Goal: Information Seeking & Learning: Learn about a topic

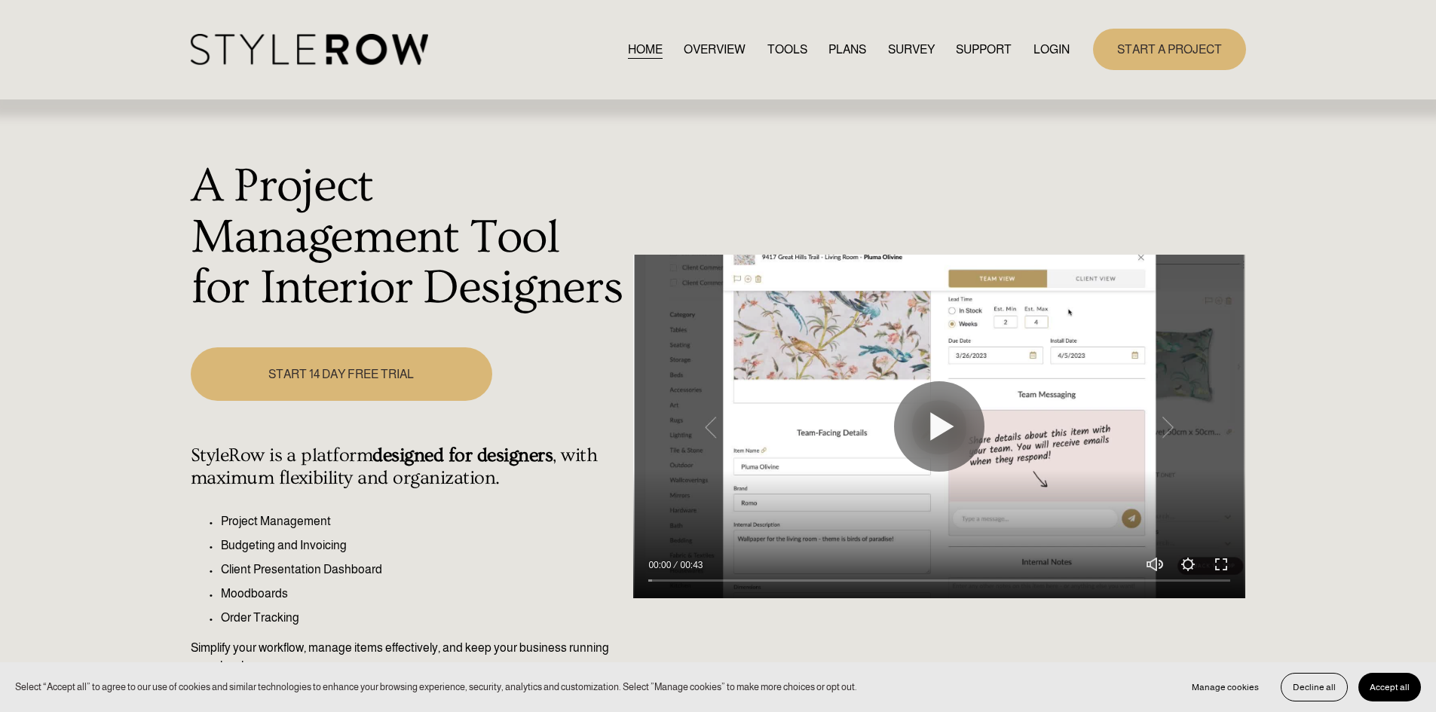
drag, startPoint x: 1048, startPoint y: 47, endPoint x: 1159, endPoint y: 105, distance: 125.1
click at [1048, 47] on link "LOGIN" at bounding box center [1051, 49] width 36 height 20
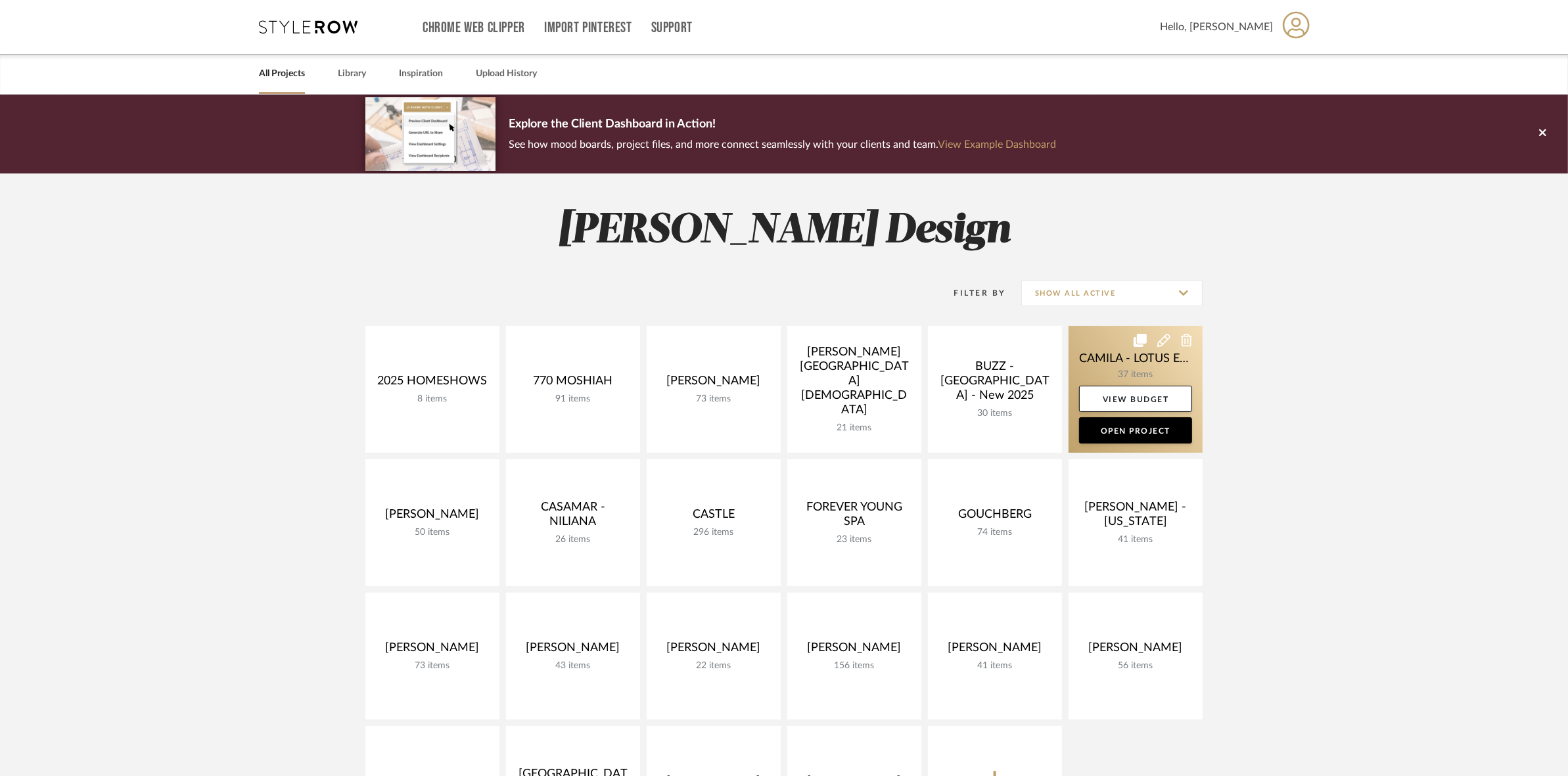
click at [1106, 361] on link at bounding box center [1135, 389] width 134 height 126
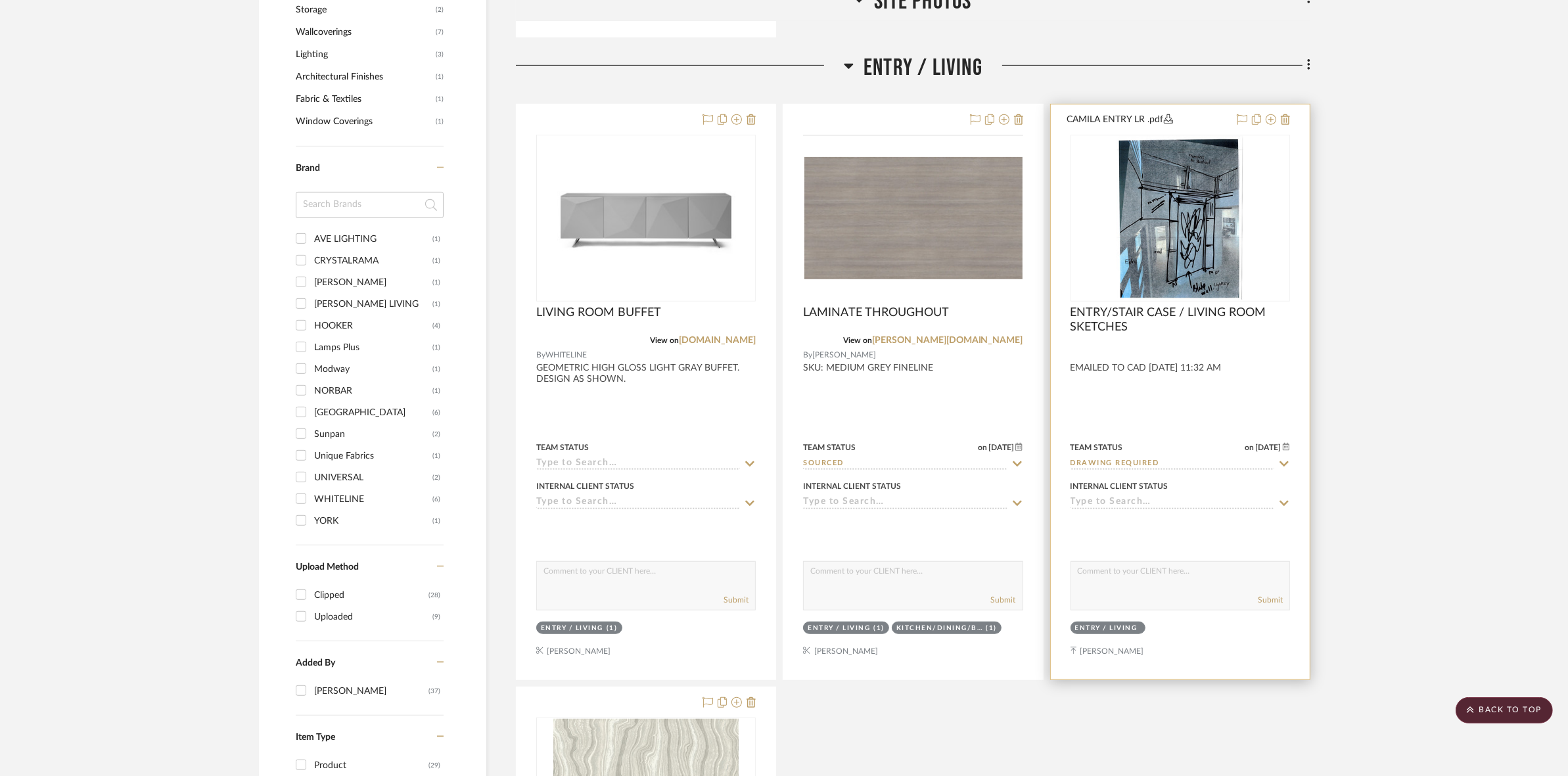
scroll to position [903, 0]
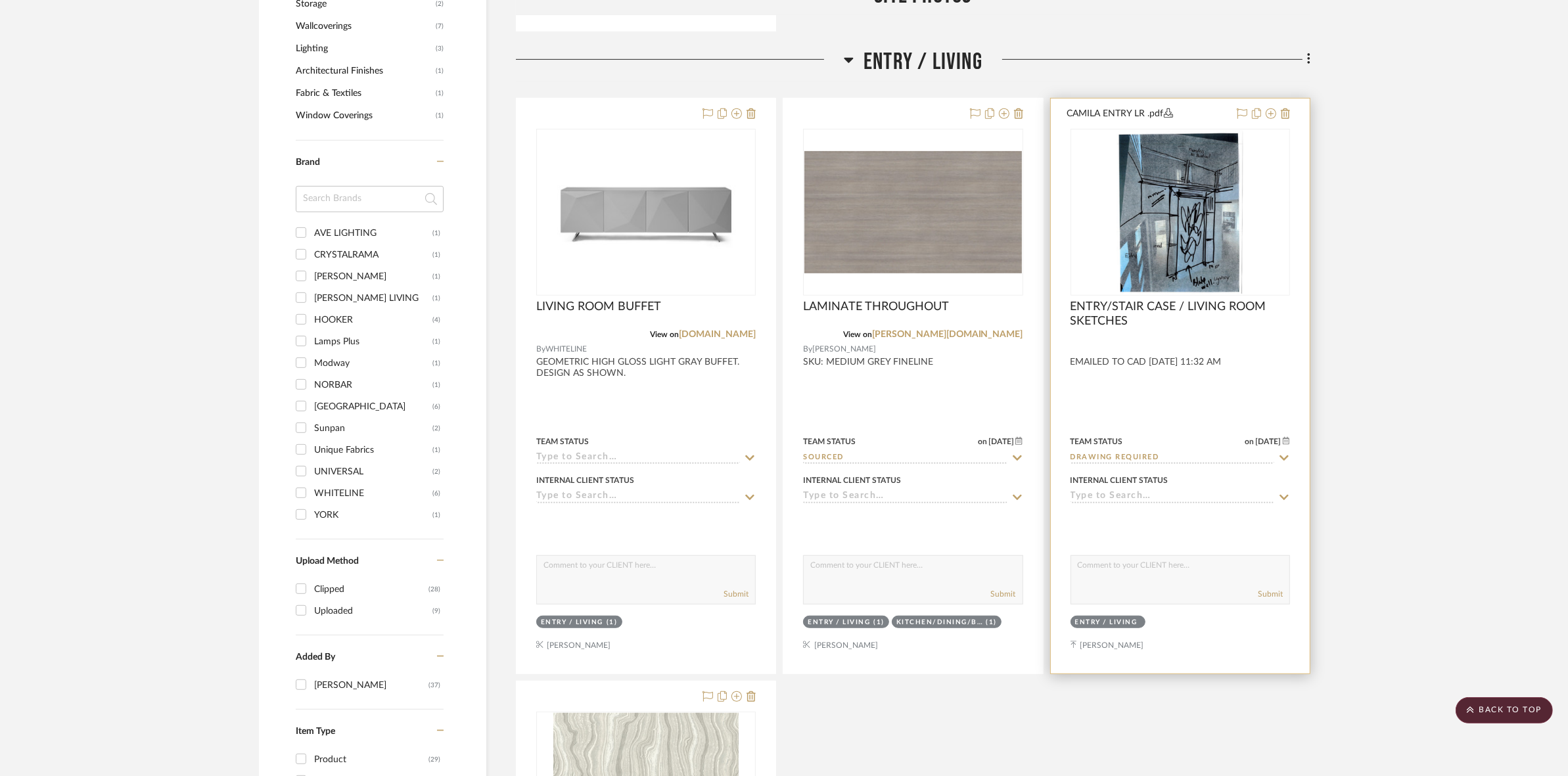
click at [1173, 230] on div at bounding box center [1181, 212] width 220 height 167
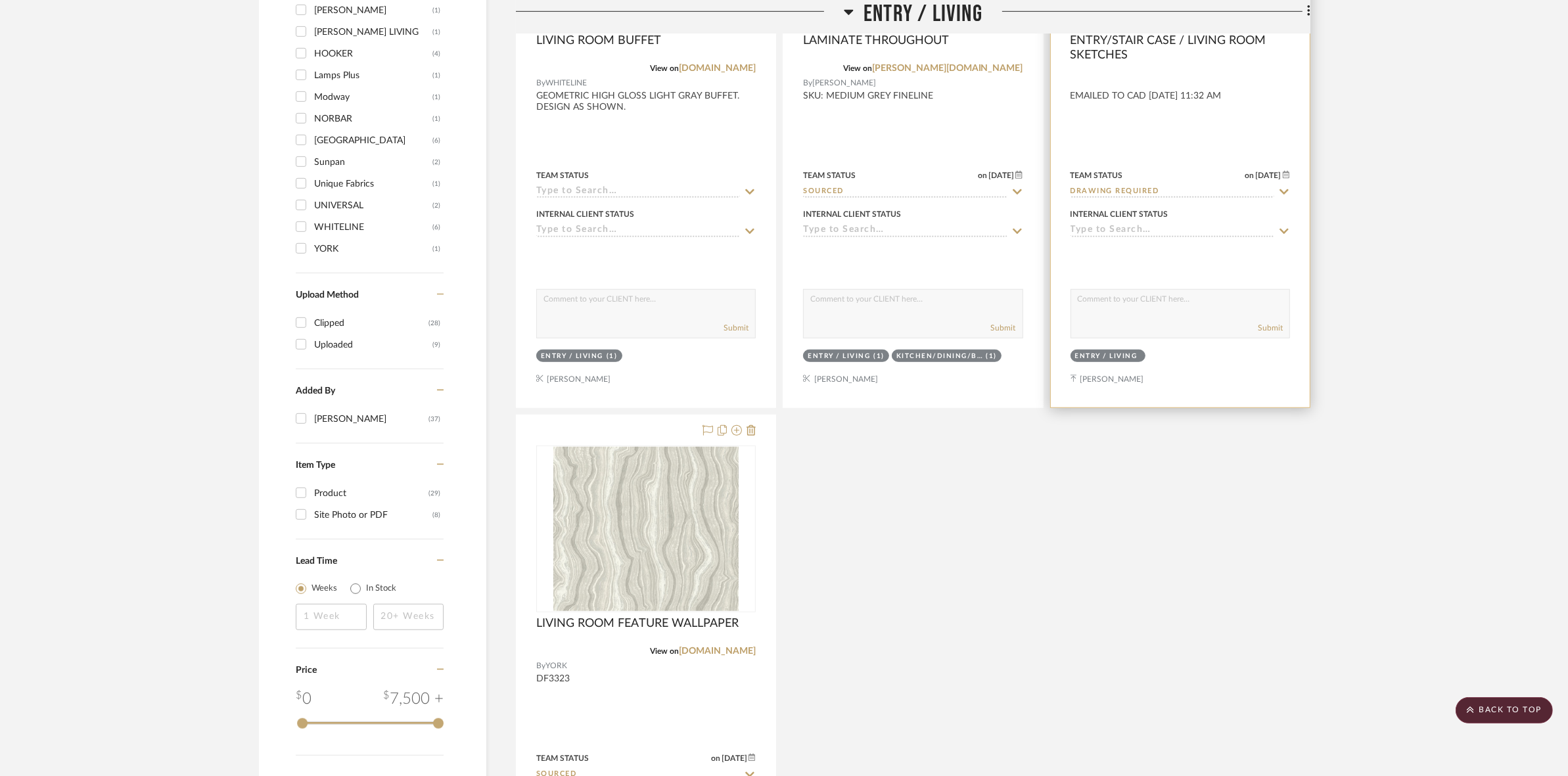
scroll to position [1068, 0]
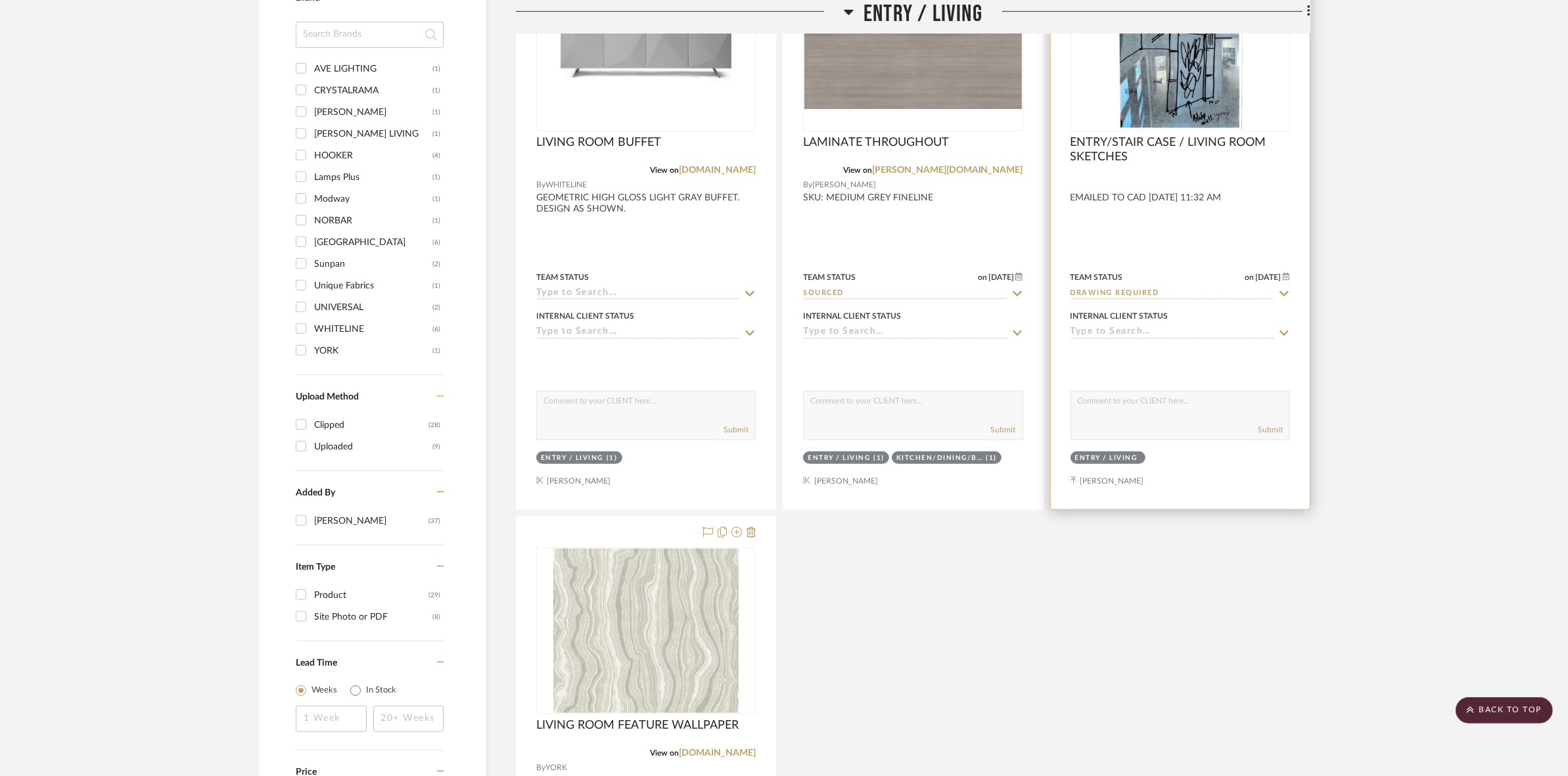
click at [1183, 83] on img "0" at bounding box center [1179, 48] width 126 height 164
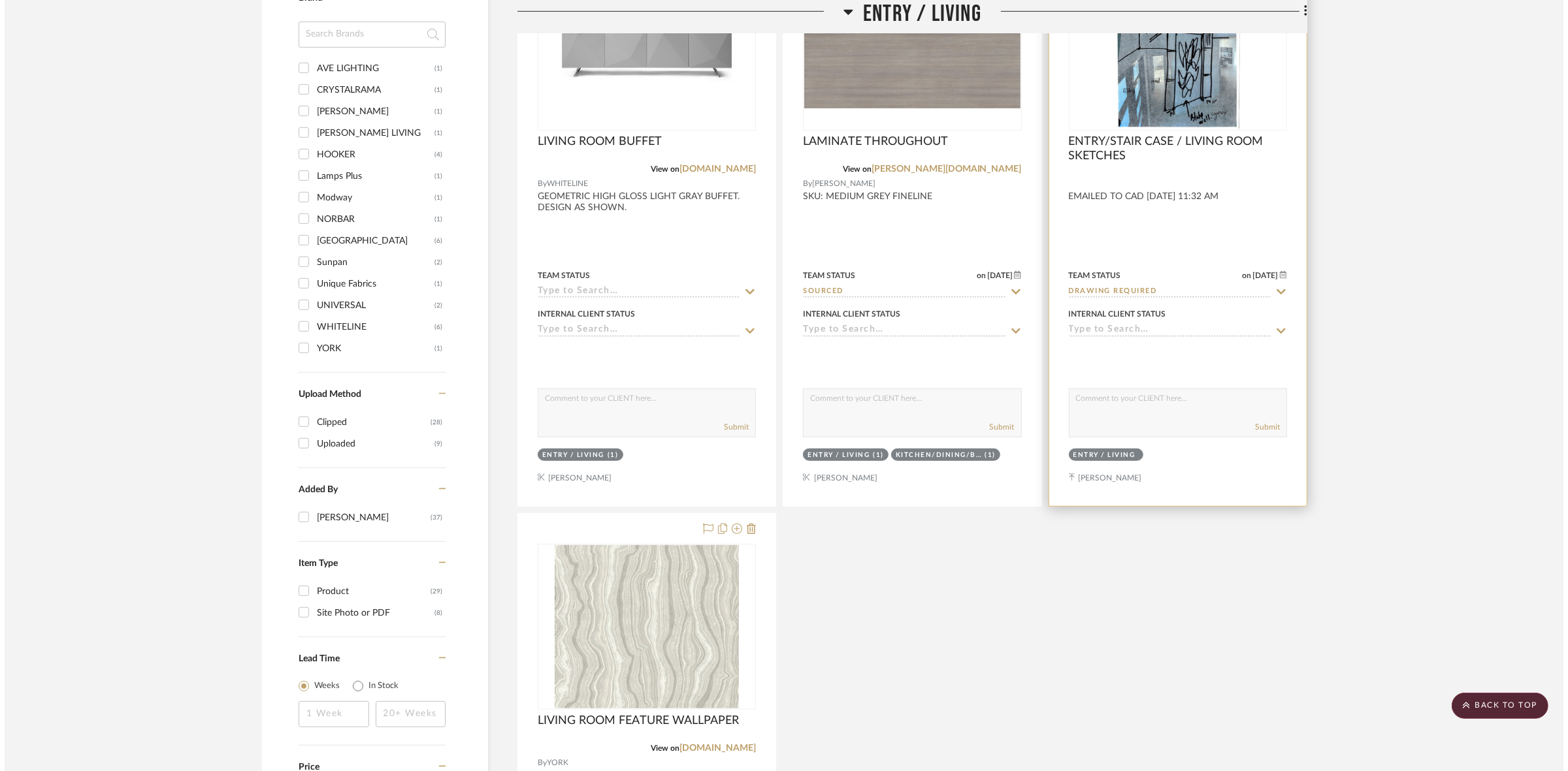
scroll to position [0, 0]
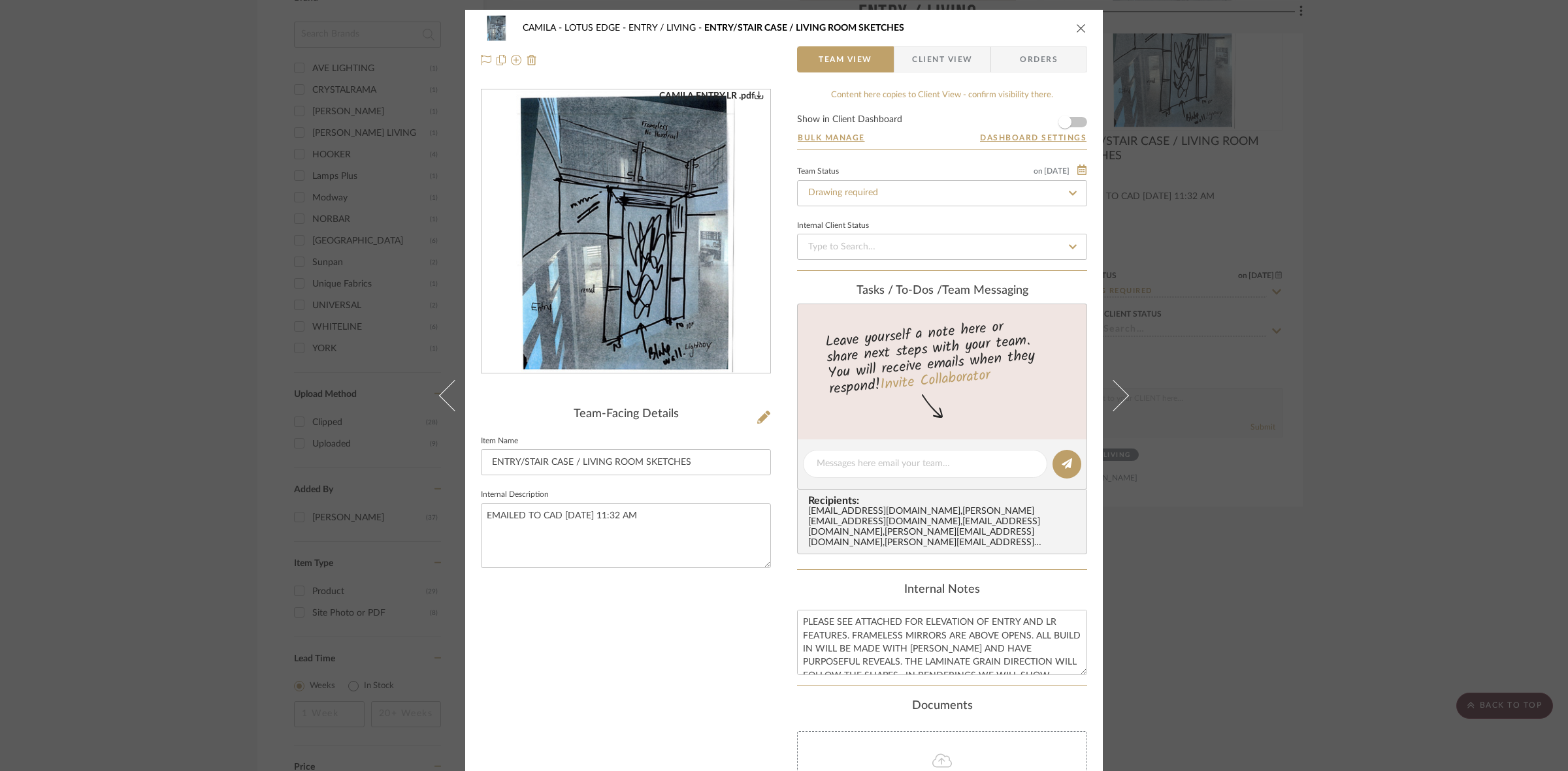
click at [674, 211] on img "0" at bounding box center [625, 231] width 219 height 283
click at [1295, 526] on div "CAMILA - LOTUS EDGE ENTRY / LIVING ENTRY/STAIR CASE / LIVING ROOM SKETCHES Team…" at bounding box center [784, 386] width 1568 height 771
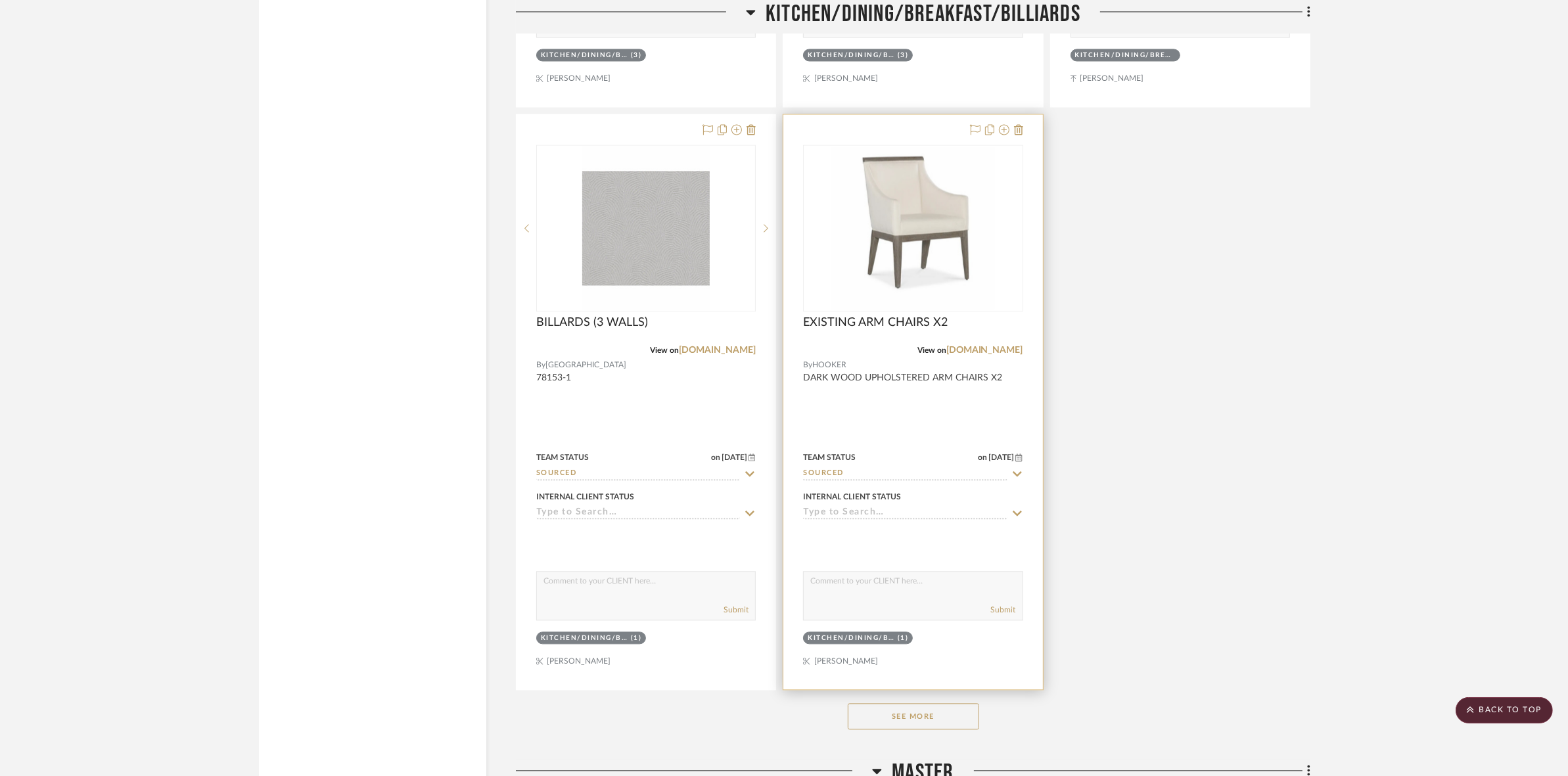
scroll to position [3285, 0]
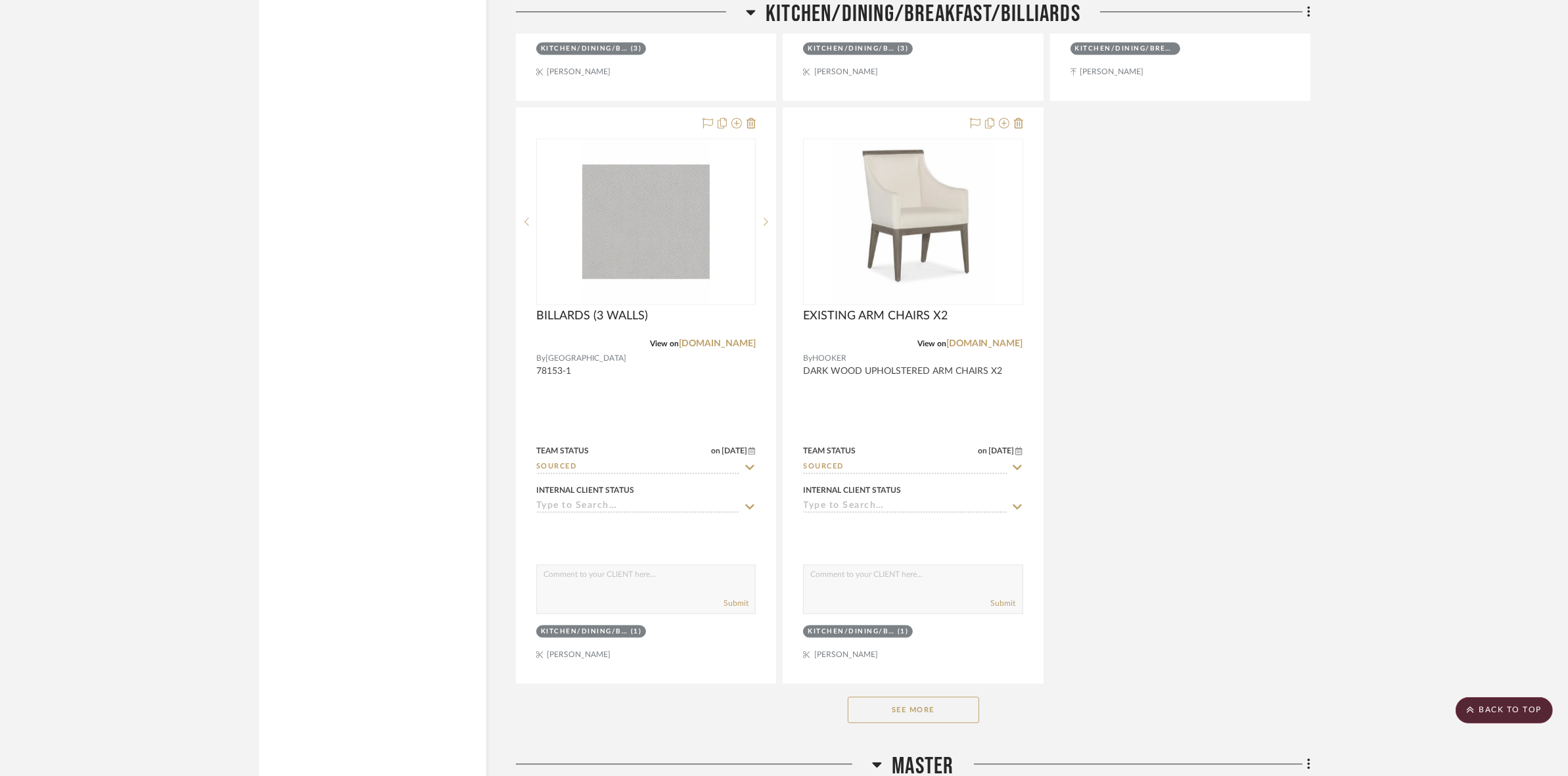
click at [931, 713] on button "See More" at bounding box center [913, 710] width 132 height 26
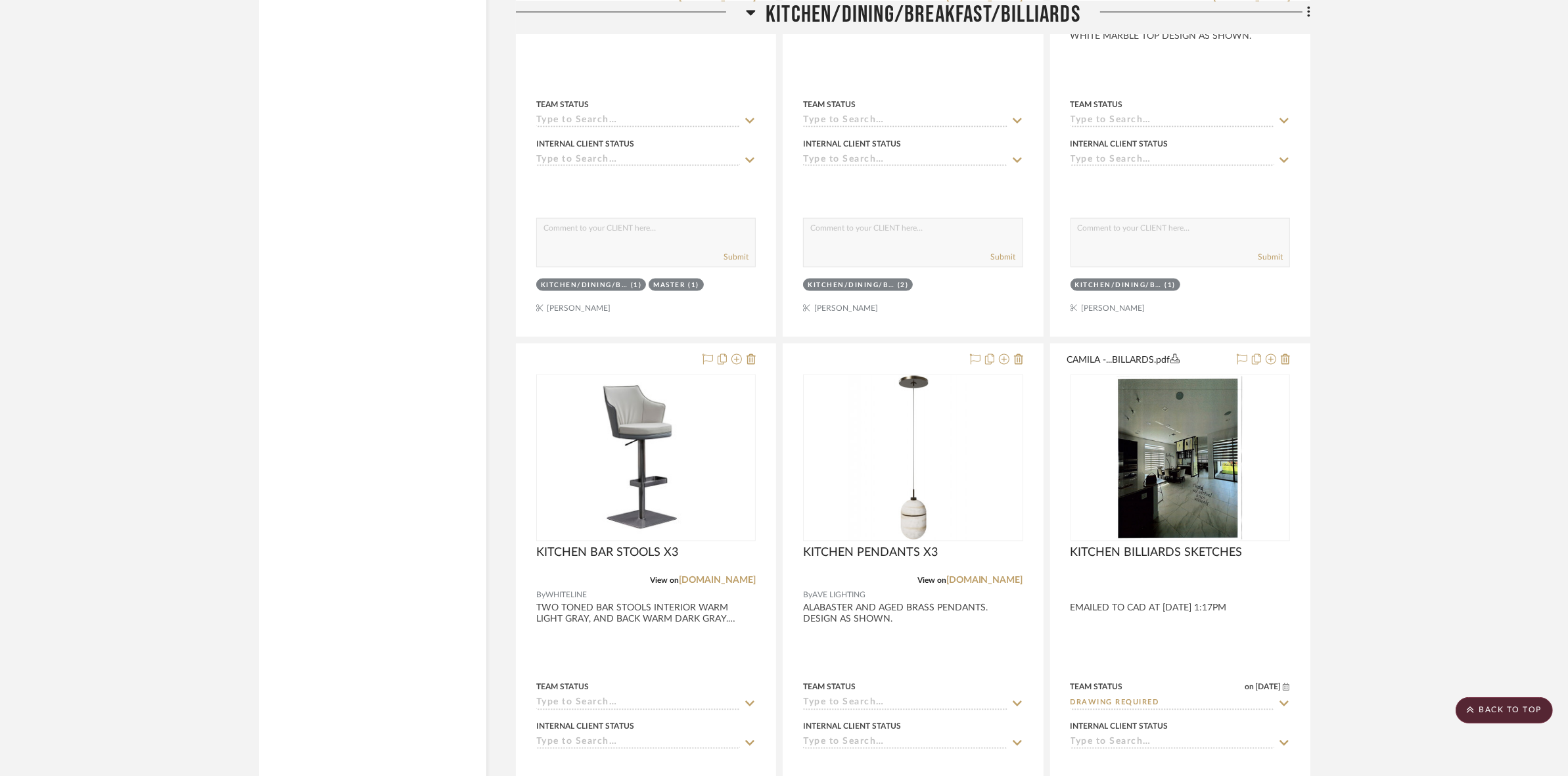
scroll to position [2464, 0]
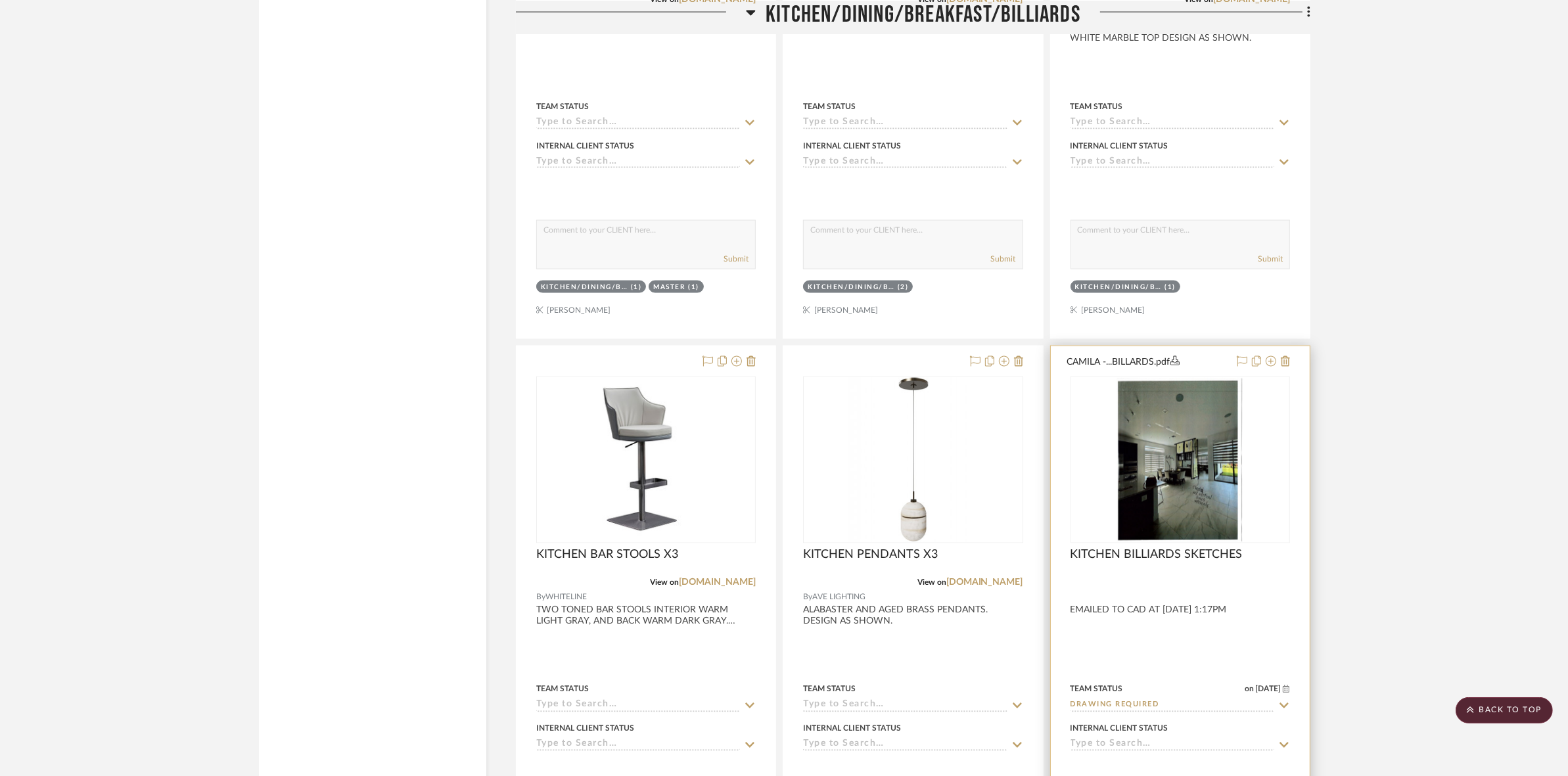
click at [0, 0] on img at bounding box center [0, 0] width 0 height 0
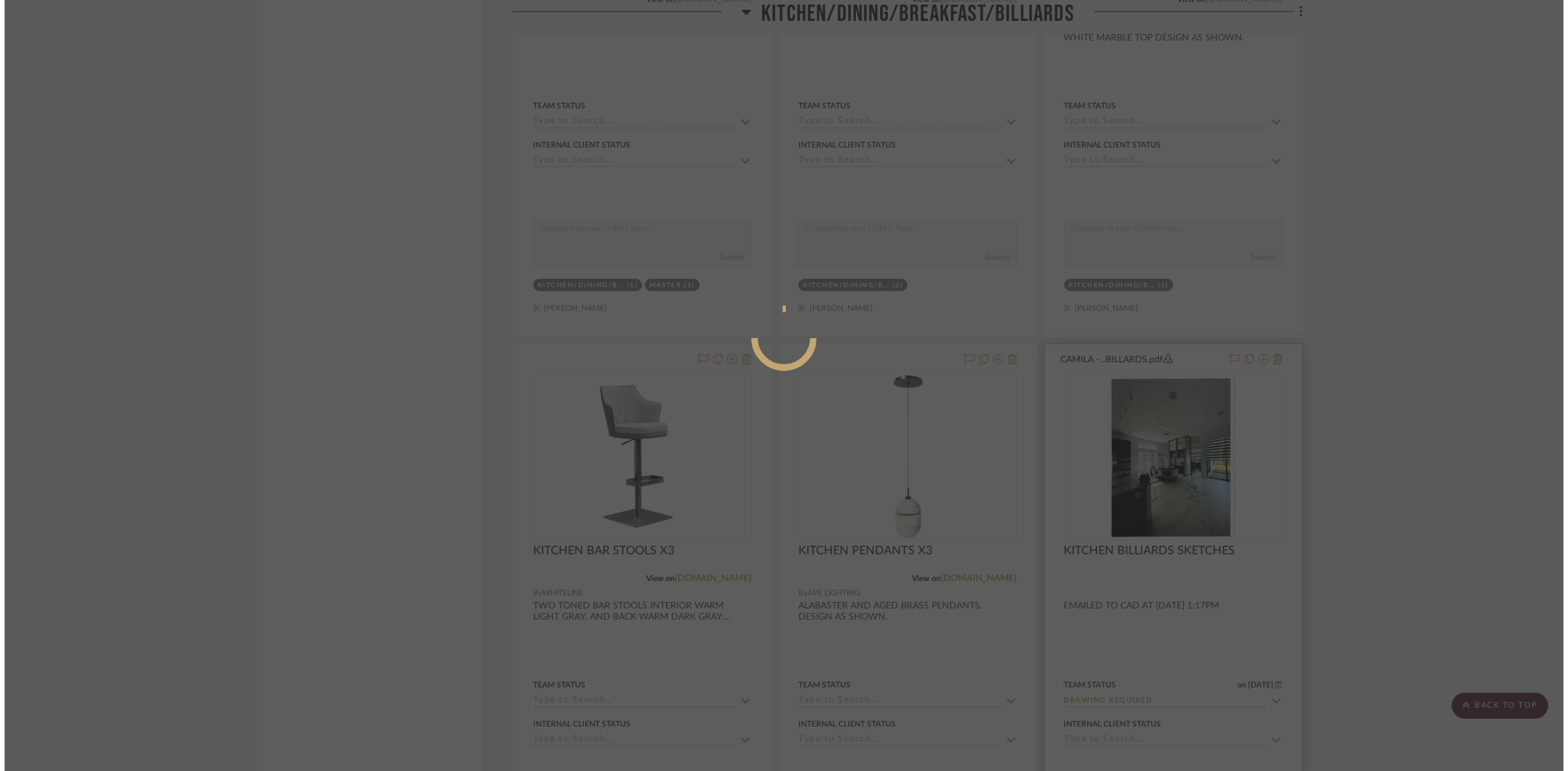
scroll to position [0, 0]
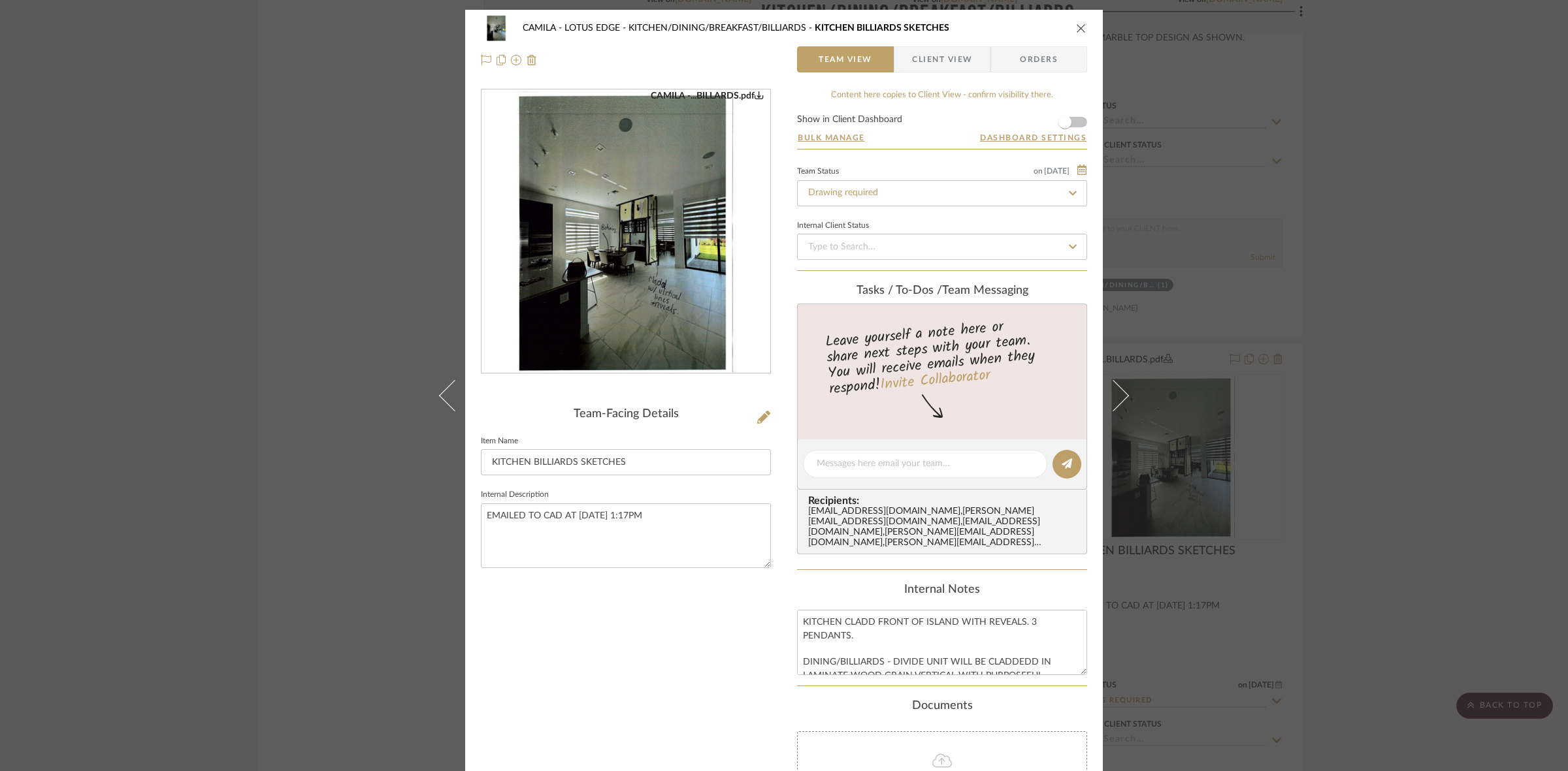
click at [660, 333] on img "0" at bounding box center [625, 231] width 219 height 283
click at [1272, 406] on div "CAMILA - LOTUS EDGE KITCHEN/DINING/BREAKFAST/BILLIARDS KITCHEN BILLIARDS SKETCH…" at bounding box center [784, 386] width 1568 height 771
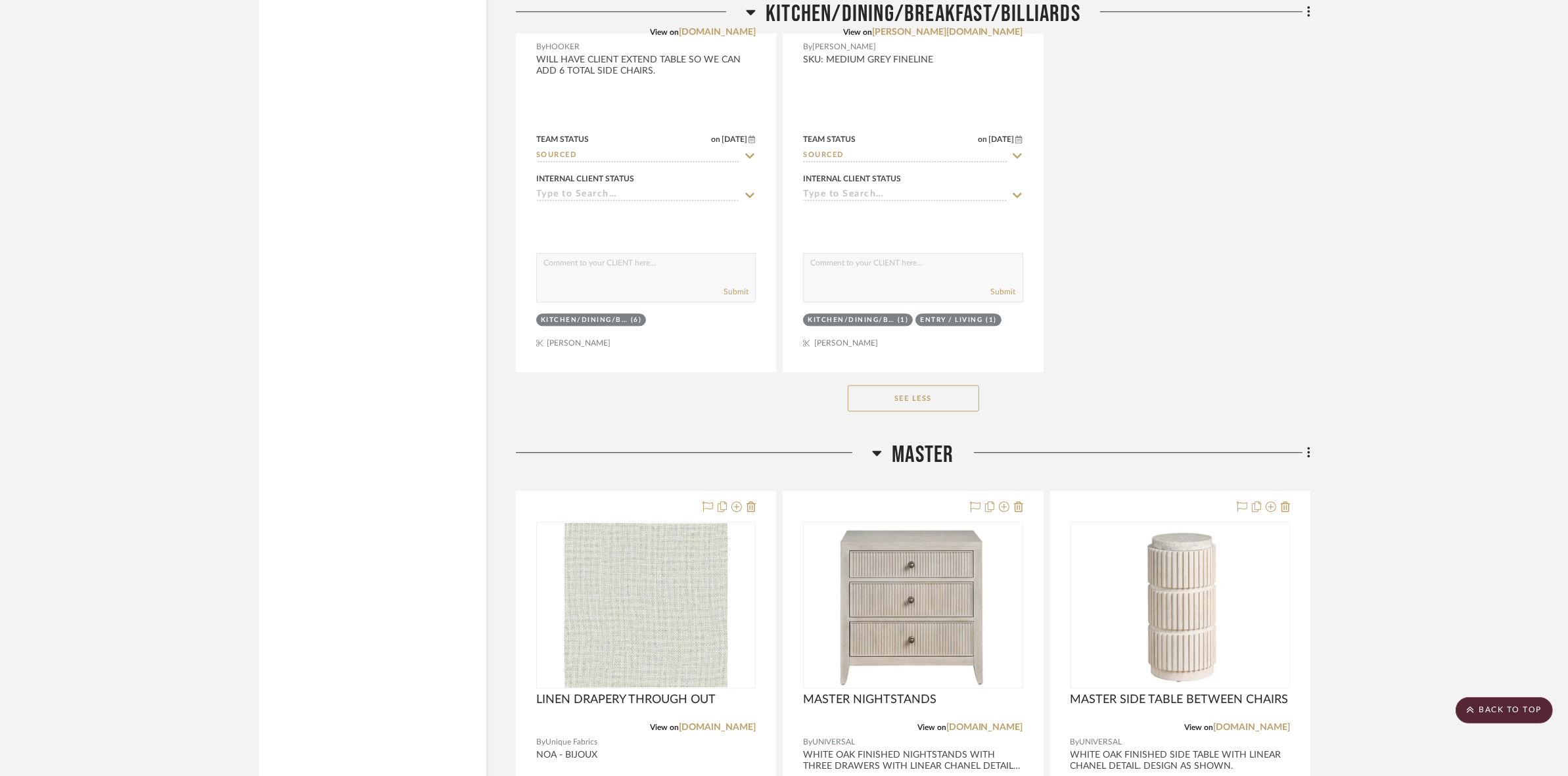
scroll to position [4189, 0]
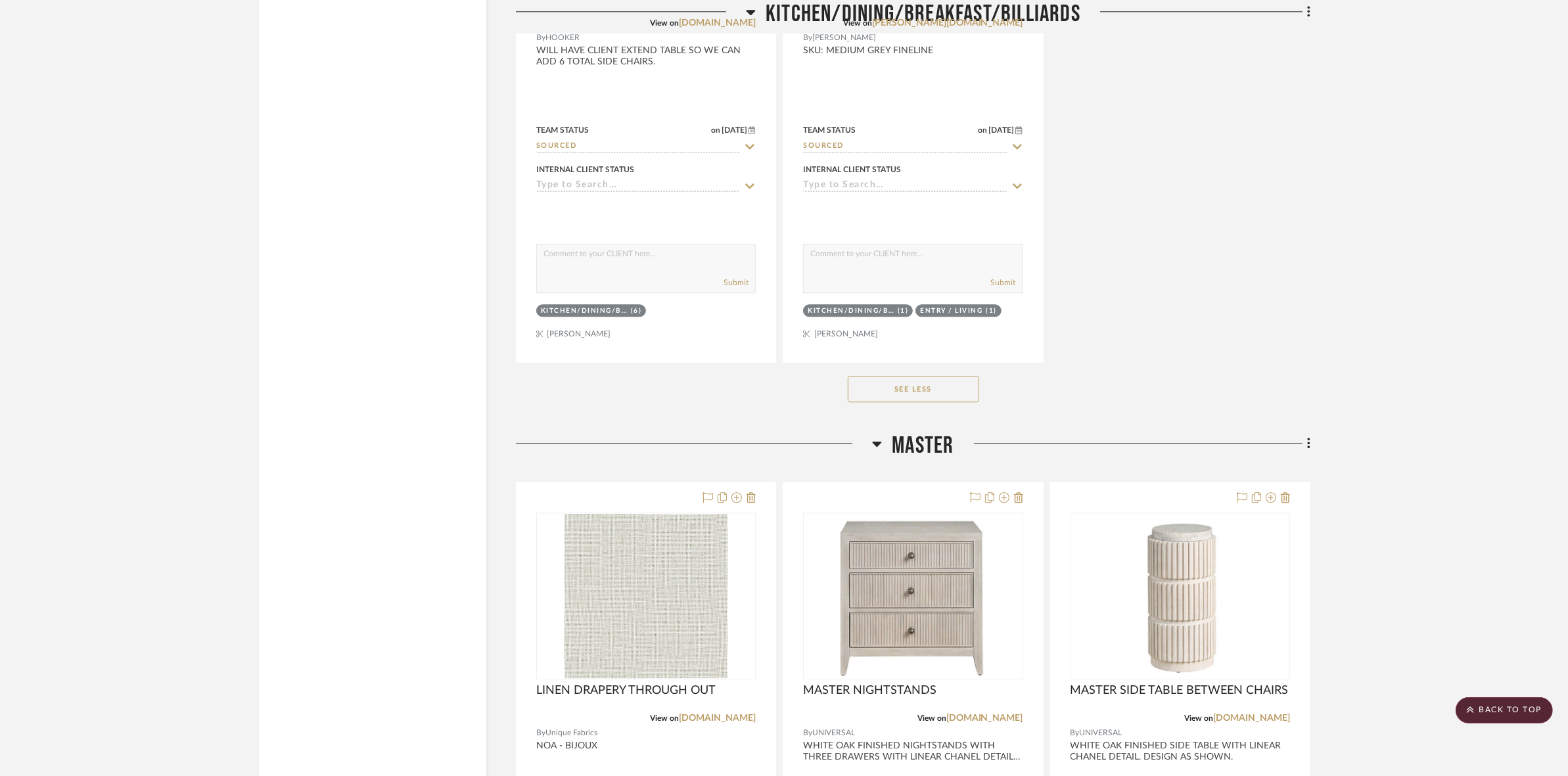
click at [924, 385] on button "See Less" at bounding box center [913, 389] width 132 height 26
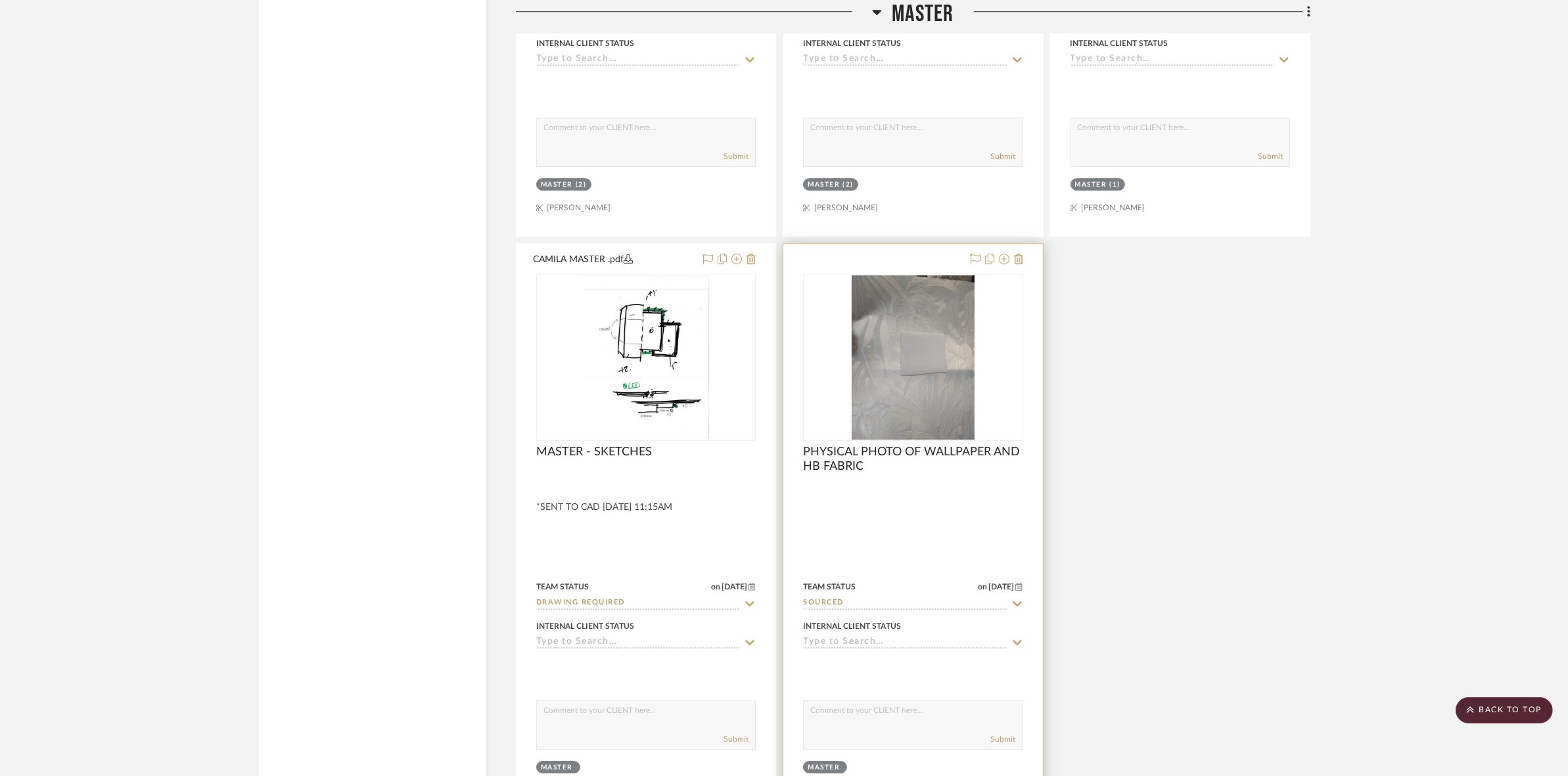
scroll to position [5421, 0]
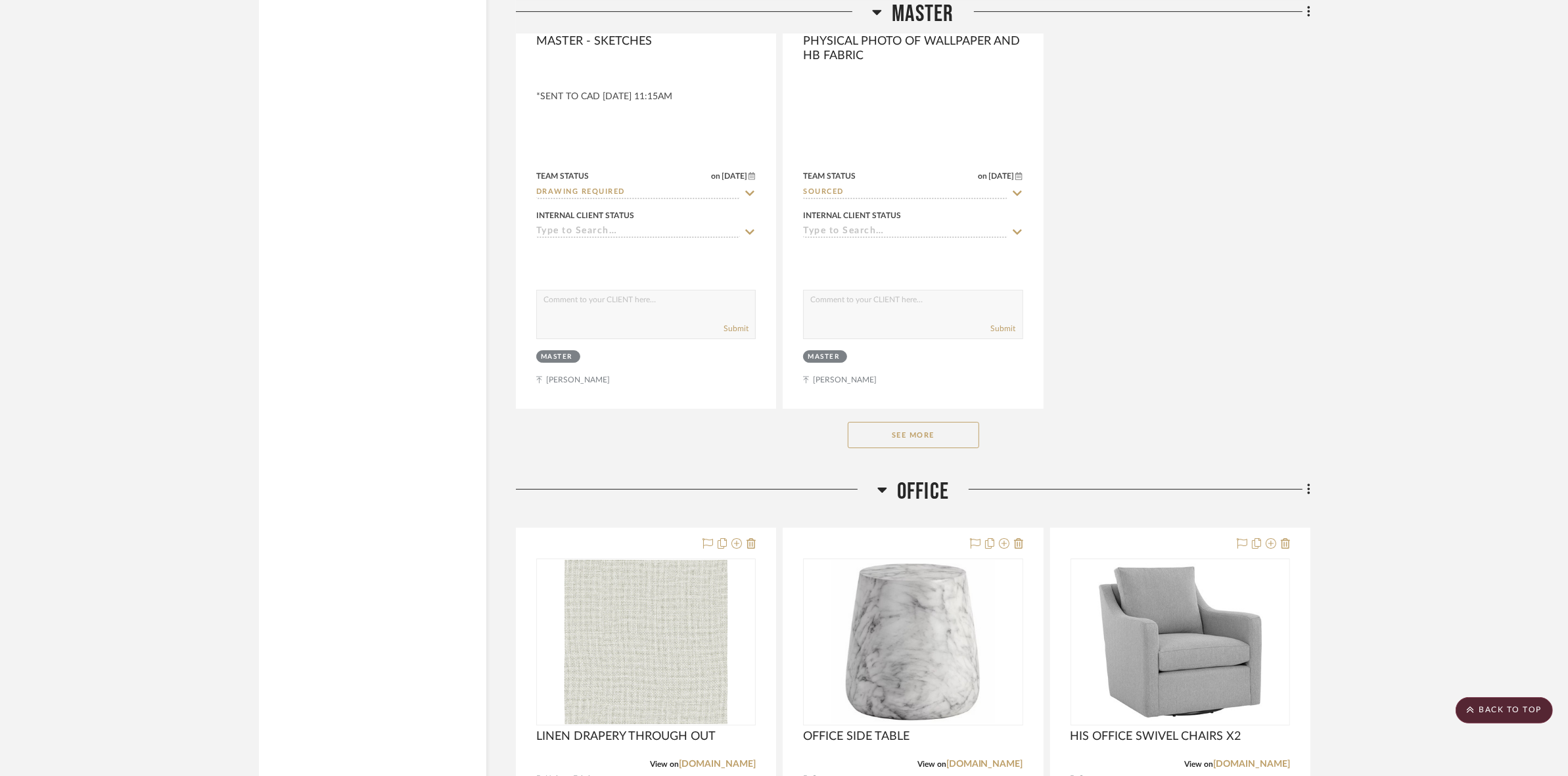
click at [929, 446] on button "See More" at bounding box center [913, 435] width 132 height 26
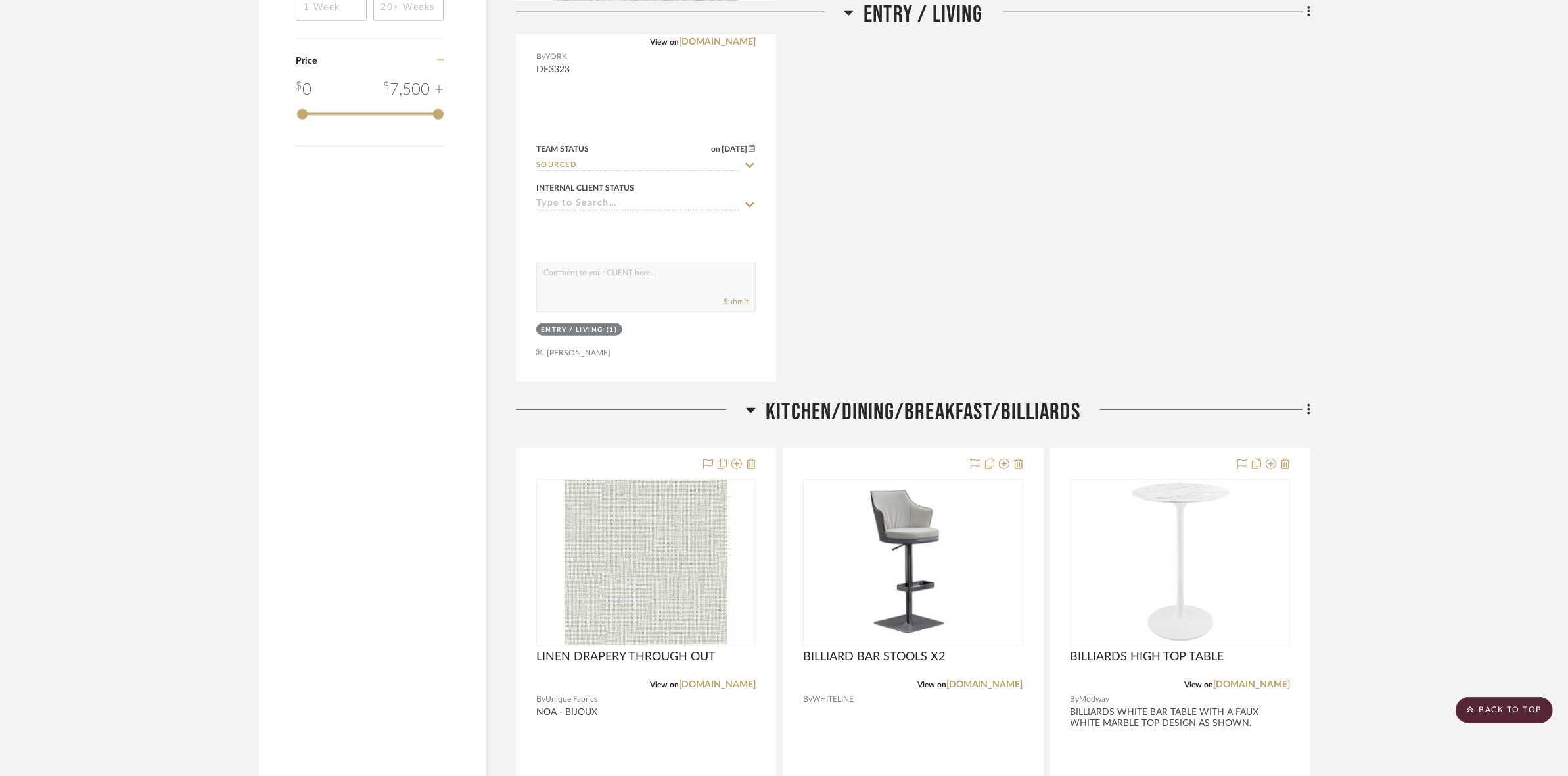
scroll to position [2053, 0]
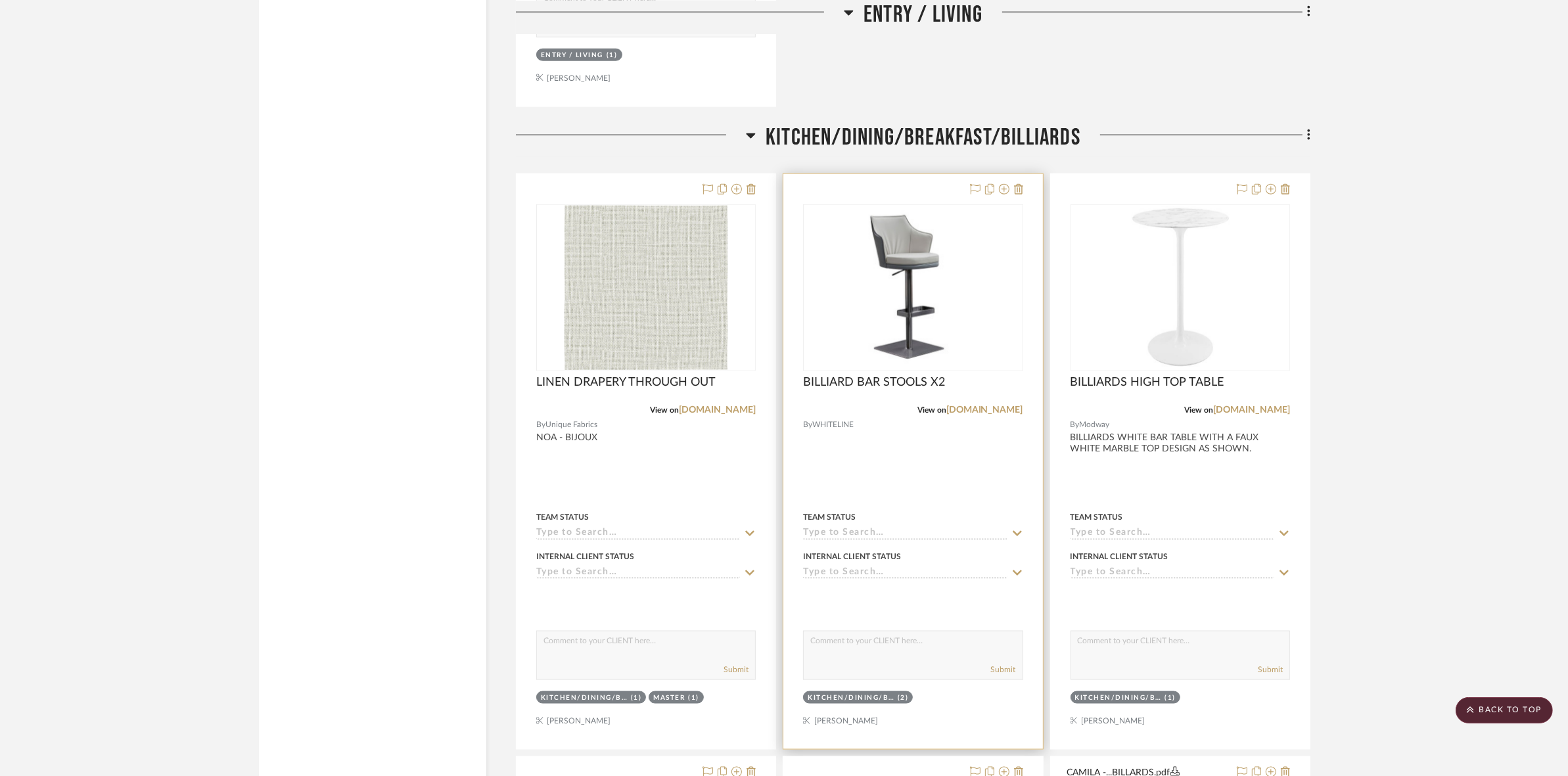
click at [931, 248] on img "0" at bounding box center [912, 287] width 217 height 156
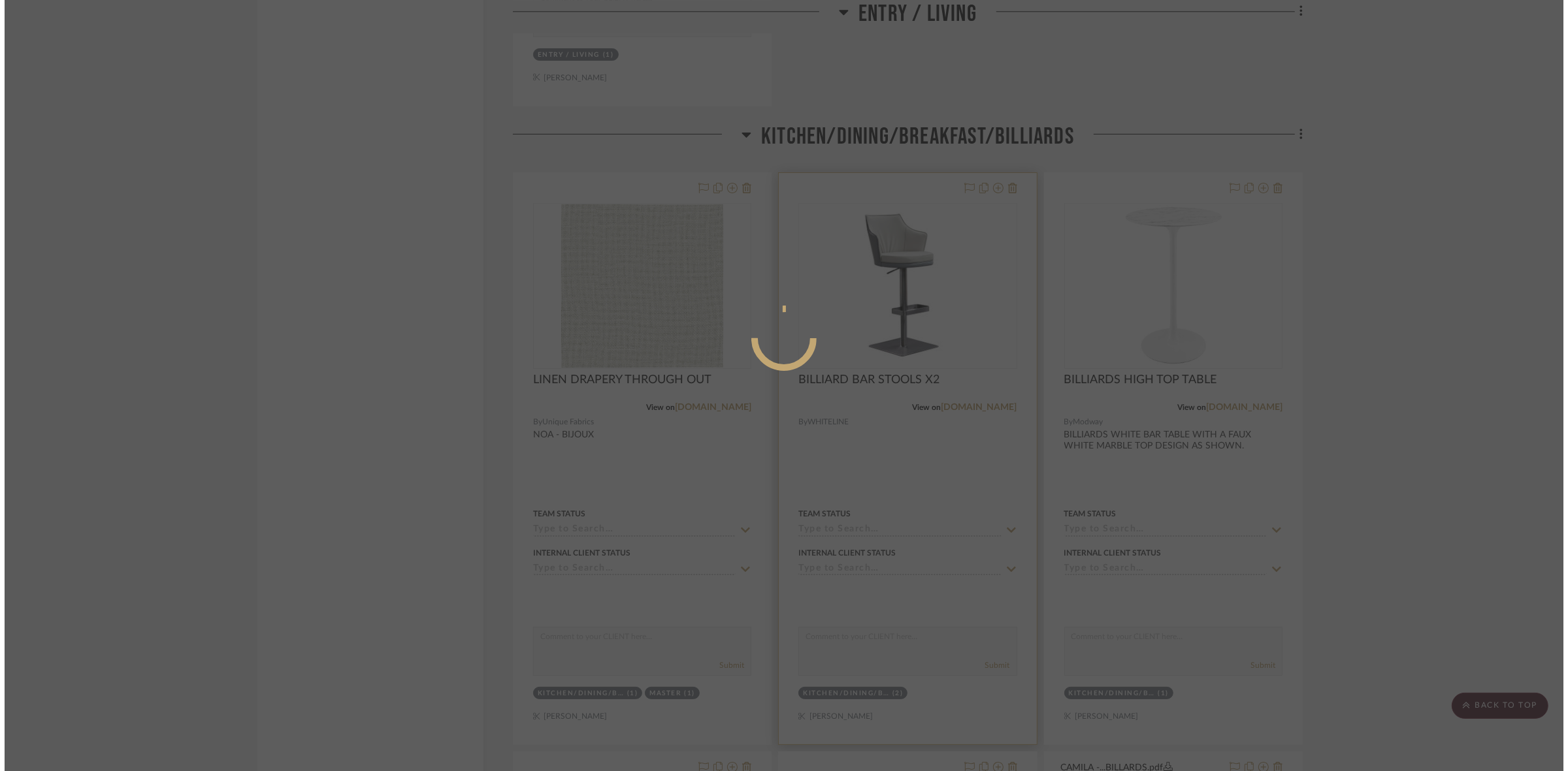
scroll to position [0, 0]
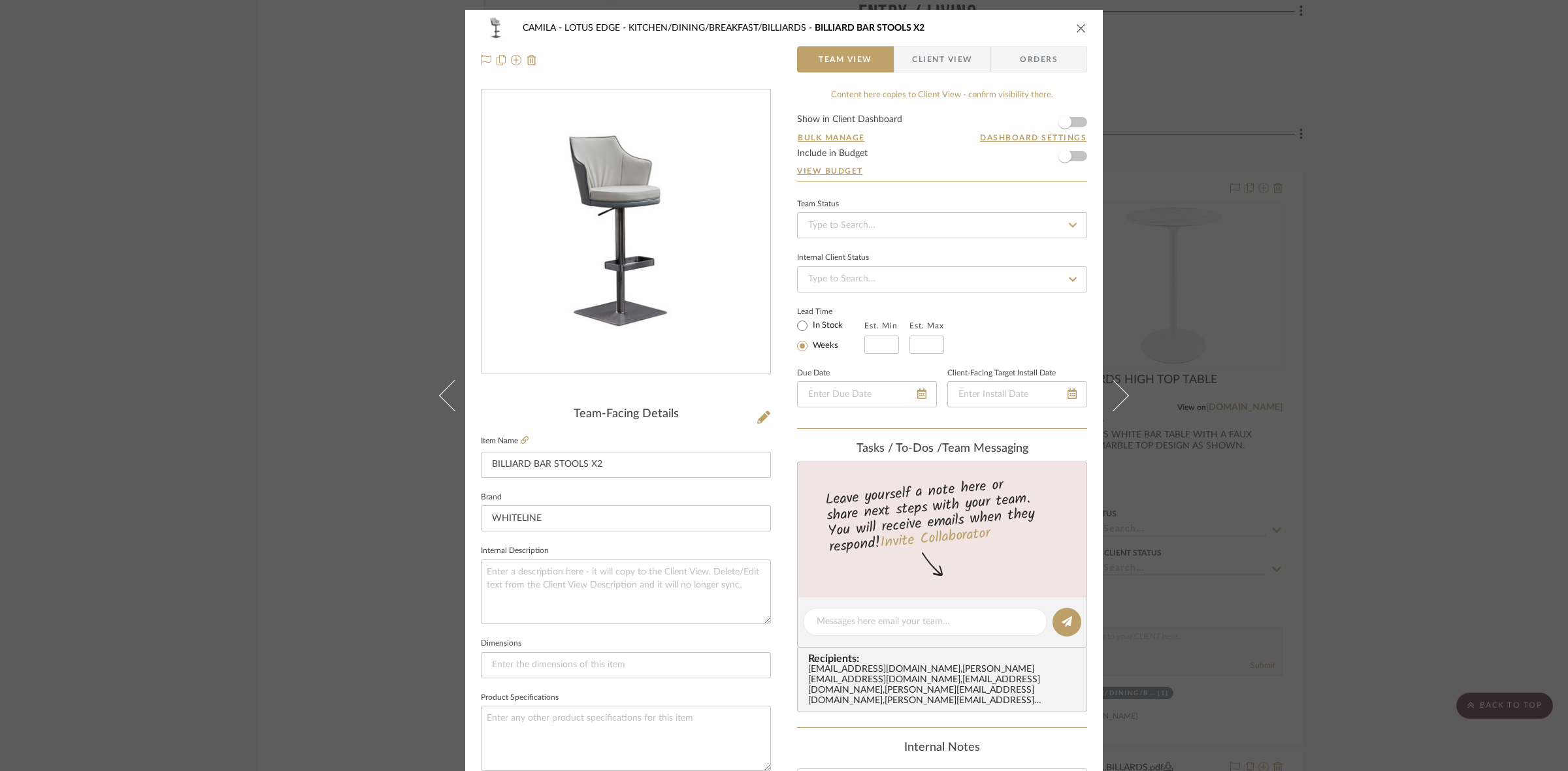
click at [527, 438] on fieldset "Item Name BILLIARD BAR STOOLS X2" at bounding box center [626, 455] width 290 height 46
click at [521, 437] on icon at bounding box center [524, 439] width 8 height 8
